Goal: Ask a question

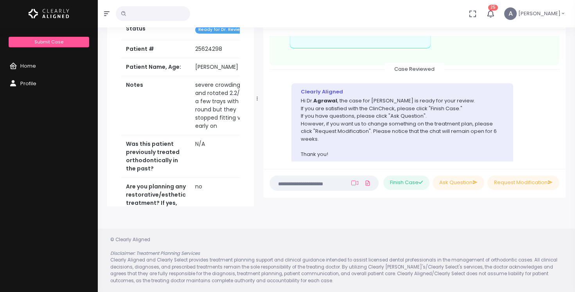
scroll to position [293, 0]
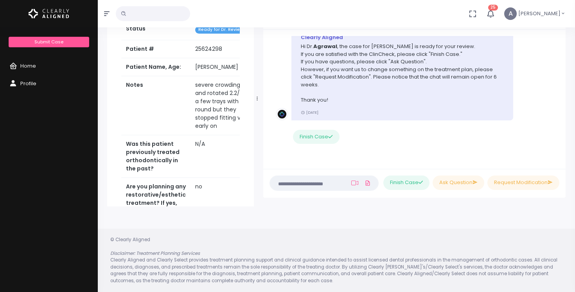
click at [333, 184] on textarea at bounding box center [309, 183] width 68 height 9
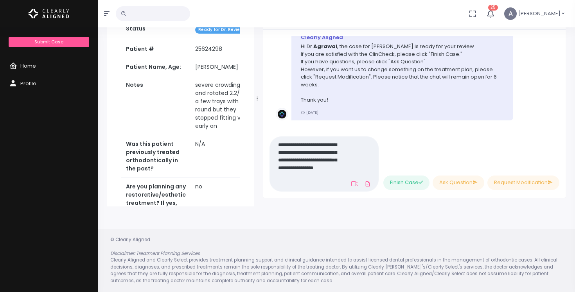
scroll to position [0, 0]
click at [305, 182] on textarea "**********" at bounding box center [307, 164] width 65 height 48
click at [330, 185] on textarea "**********" at bounding box center [307, 164] width 65 height 48
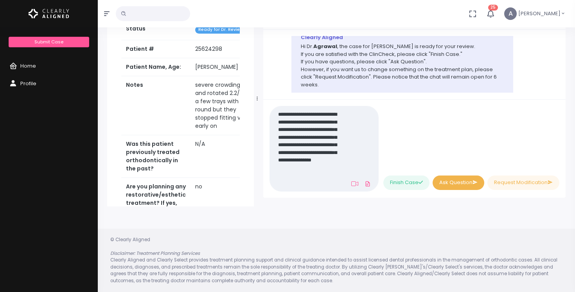
type textarea "**********"
click at [454, 186] on button "Ask Question" at bounding box center [459, 183] width 52 height 14
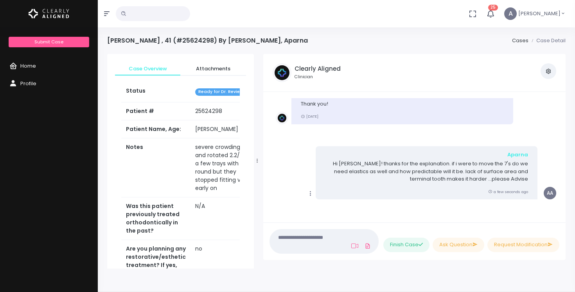
click at [28, 66] on span "Home" at bounding box center [28, 65] width 16 height 7
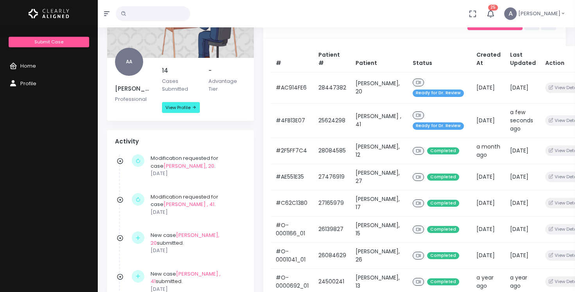
scroll to position [92, 0]
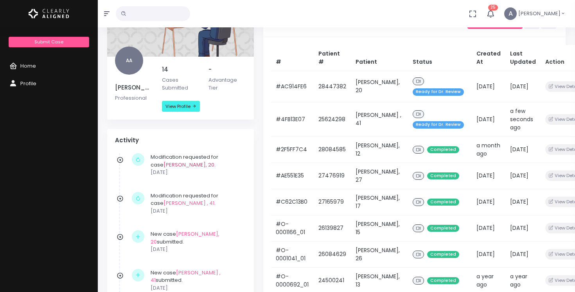
click at [164, 163] on link "[PERSON_NAME], 20" at bounding box center [189, 164] width 51 height 7
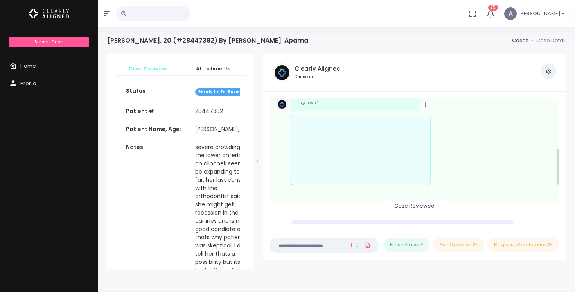
scroll to position [166, 0]
click at [301, 250] on nick-textarea "(Obrigatório)" at bounding box center [324, 245] width 109 height 15
click at [302, 243] on textarea at bounding box center [309, 245] width 68 height 9
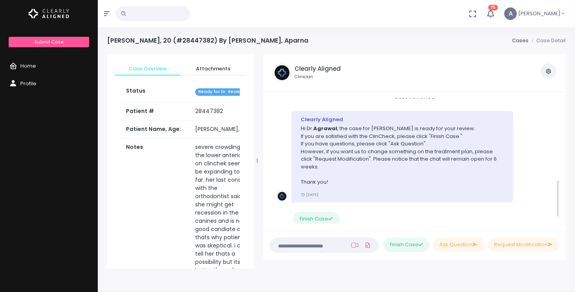
scroll to position [293, 0]
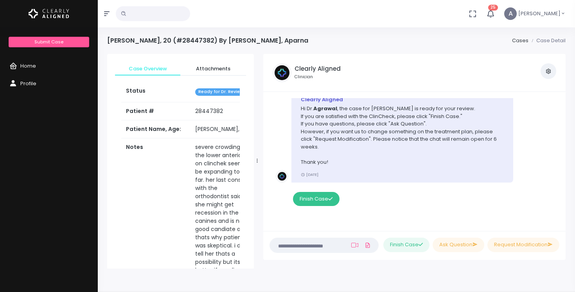
click at [324, 198] on button "Finish Case" at bounding box center [316, 199] width 46 height 14
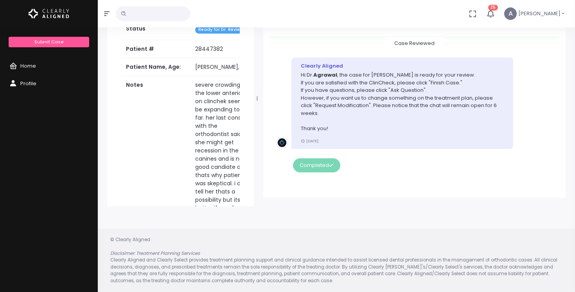
scroll to position [0, 0]
